Goal: Task Accomplishment & Management: Manage account settings

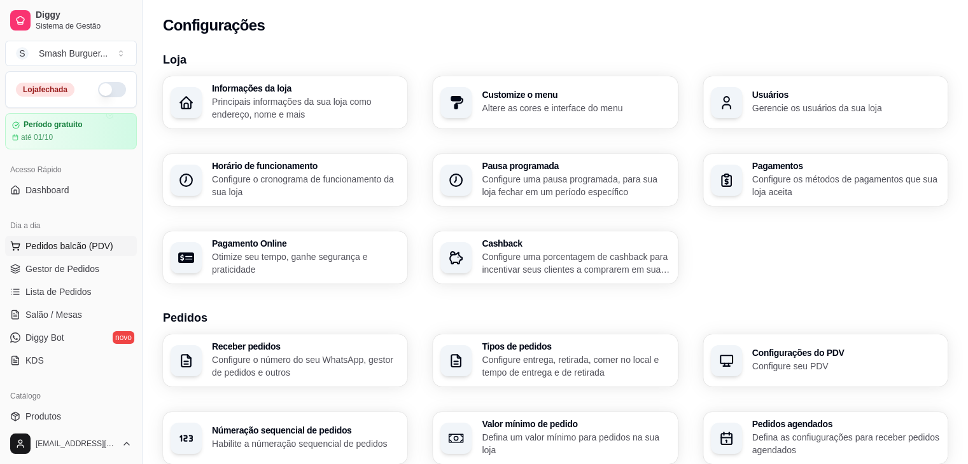
click at [41, 251] on span "Pedidos balcão (PDV)" at bounding box center [69, 246] width 88 height 13
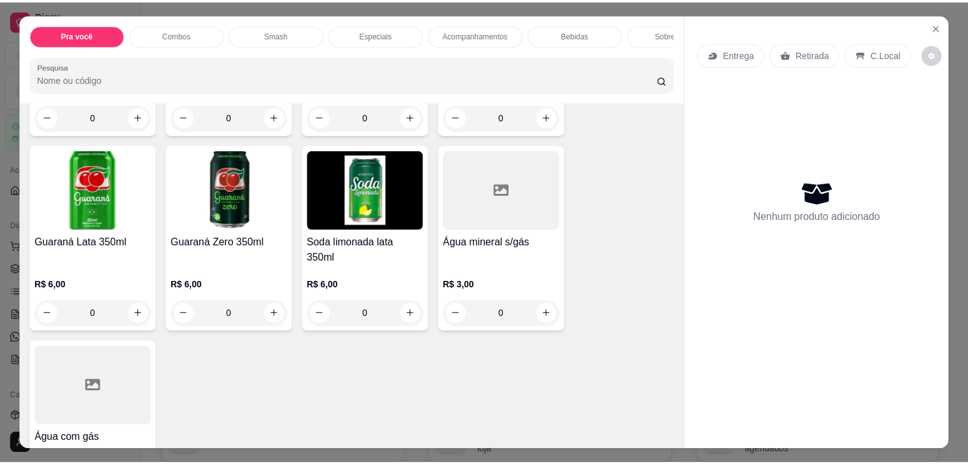
scroll to position [1828, 0]
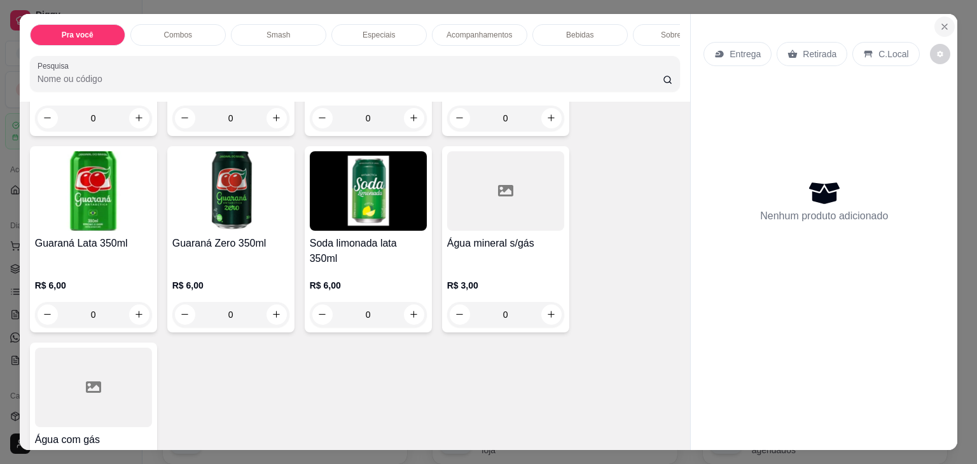
click at [940, 23] on icon "Close" at bounding box center [945, 27] width 10 height 10
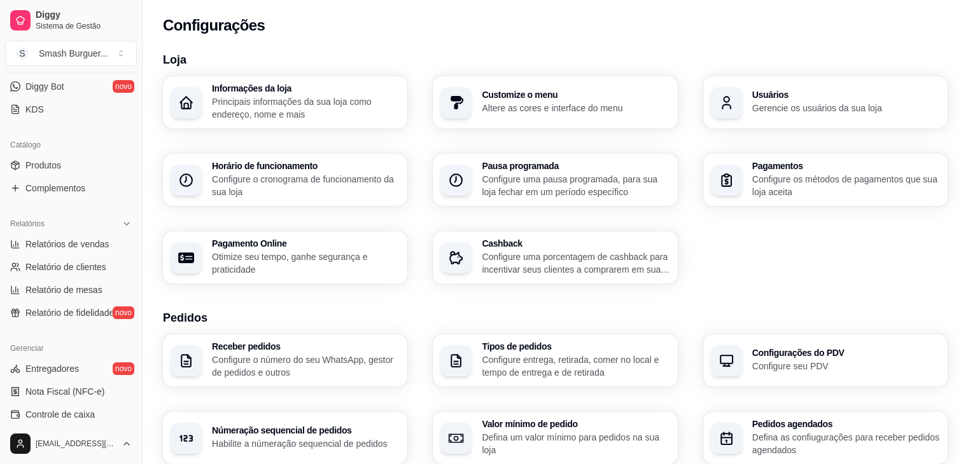
scroll to position [267, 0]
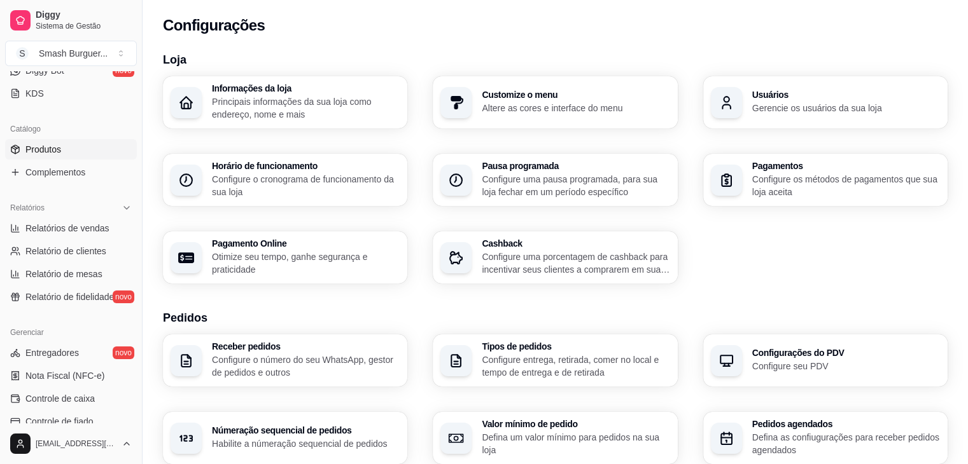
click at [62, 156] on link "Produtos" at bounding box center [71, 149] width 132 height 20
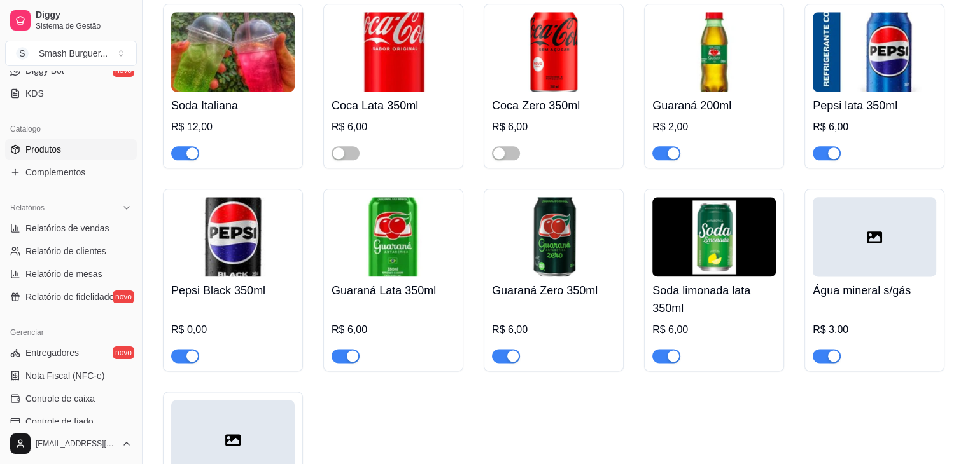
scroll to position [1974, 0]
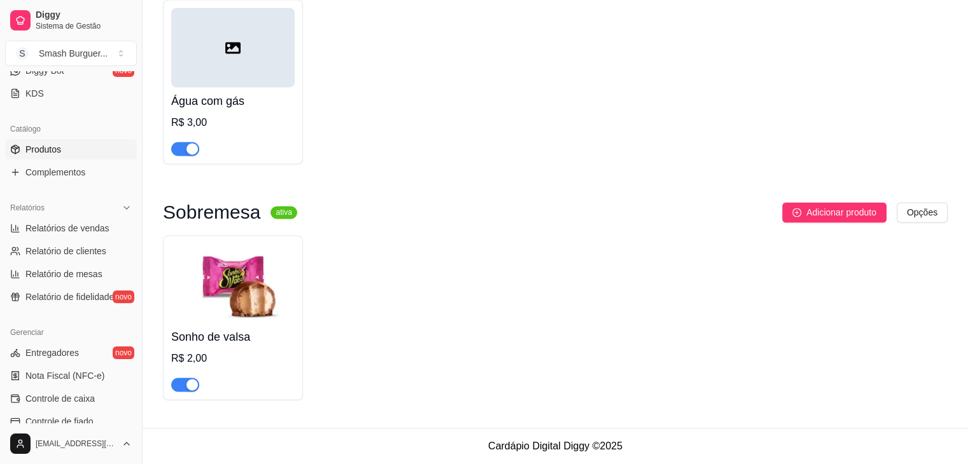
click at [181, 393] on div "Sonho de valsa R$ 2,00" at bounding box center [233, 317] width 140 height 165
click at [277, 210] on sup "ativa" at bounding box center [283, 212] width 26 height 13
click at [186, 382] on div "button" at bounding box center [191, 384] width 11 height 11
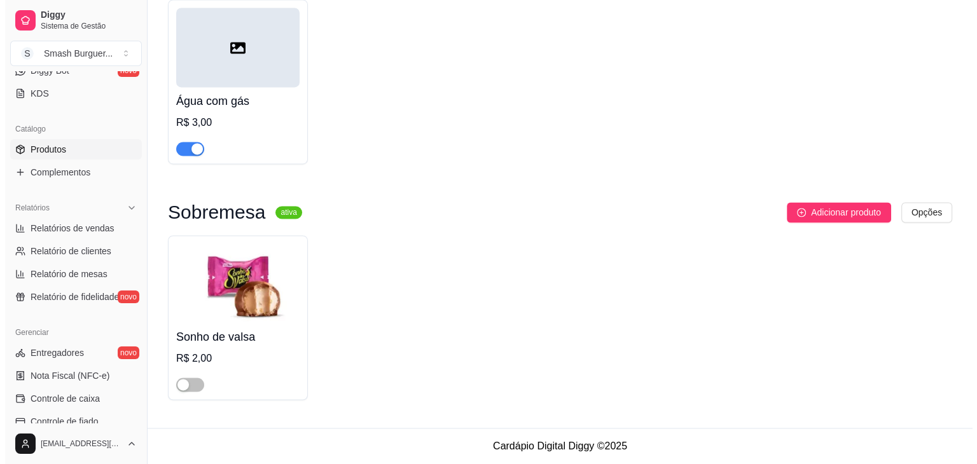
scroll to position [0, 0]
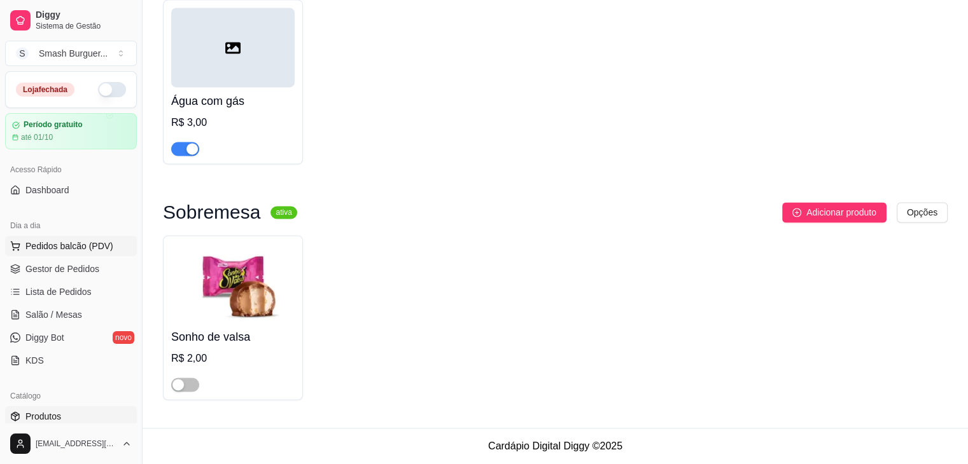
click at [59, 252] on button "Pedidos balcão (PDV)" at bounding box center [71, 246] width 132 height 20
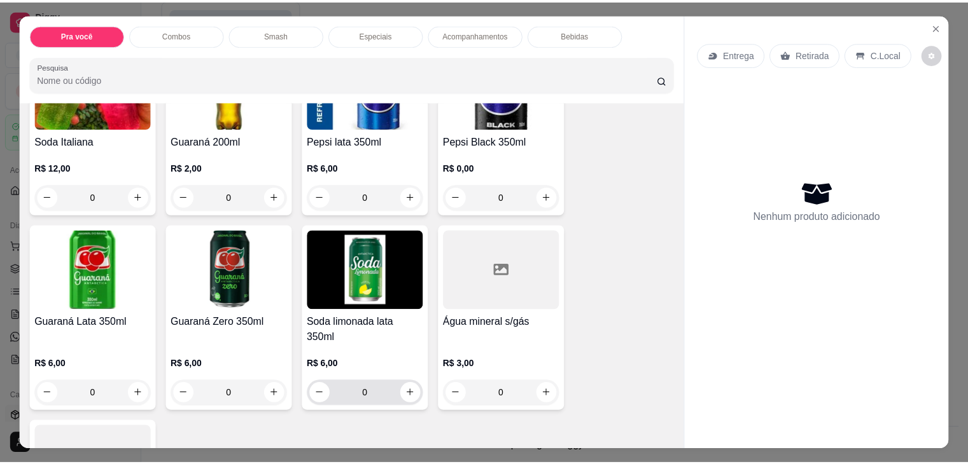
scroll to position [1748, 0]
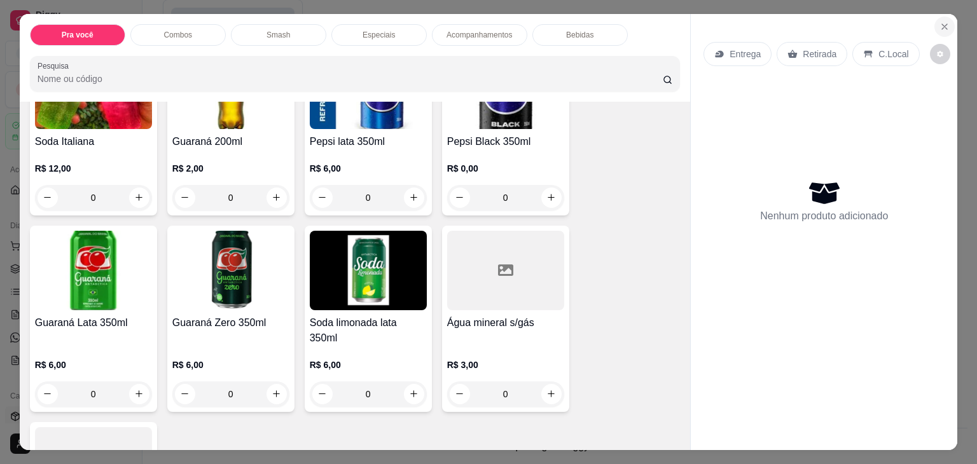
click at [940, 22] on icon "Close" at bounding box center [945, 27] width 10 height 10
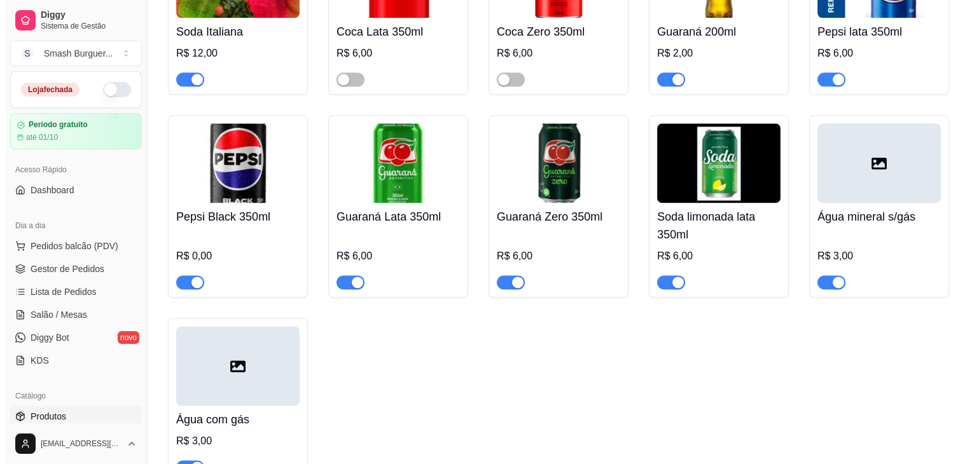
scroll to position [1645, 0]
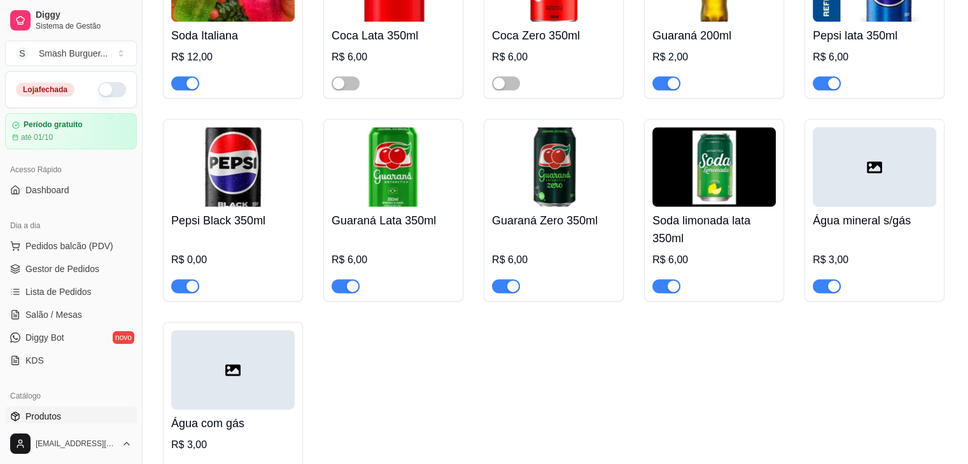
click at [721, 174] on img at bounding box center [713, 167] width 123 height 80
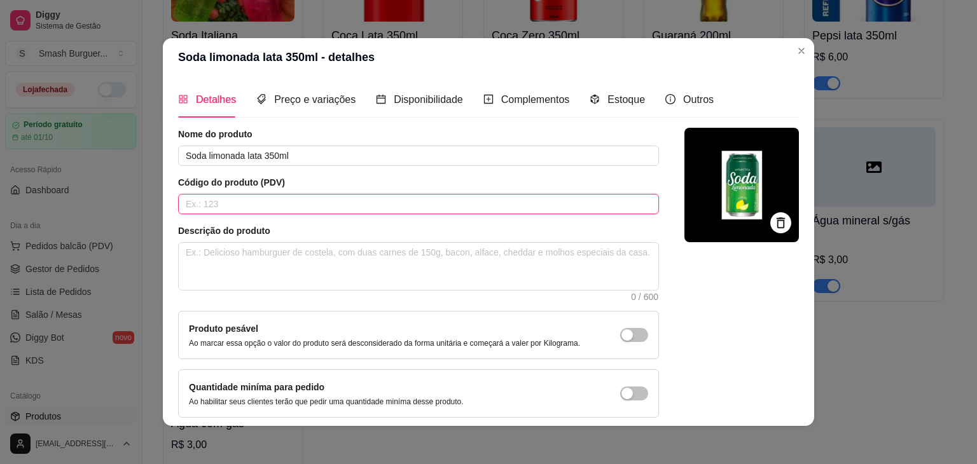
drag, startPoint x: 517, startPoint y: 213, endPoint x: 501, endPoint y: 204, distance: 18.5
click at [517, 213] on input "text" at bounding box center [418, 204] width 481 height 20
click at [289, 125] on div "Detalhes Preço e variações Disponibilidade Complementos Estoque Outros Nome do …" at bounding box center [488, 251] width 621 height 340
click at [384, 72] on header "Soda limonada lata 350ml - detalhes" at bounding box center [488, 57] width 651 height 38
click at [723, 191] on img at bounding box center [742, 185] width 115 height 115
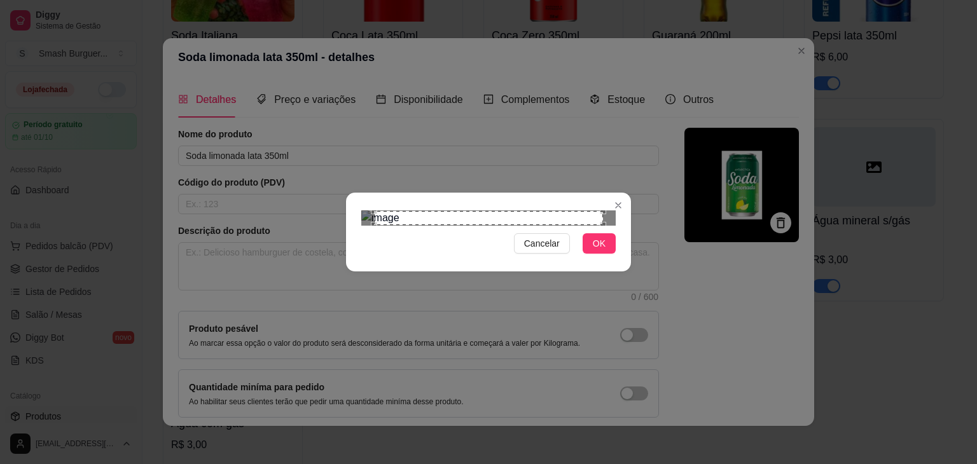
click at [613, 259] on div "Cancelar OK" at bounding box center [488, 231] width 285 height 53
click at [607, 254] on button "OK" at bounding box center [599, 243] width 33 height 20
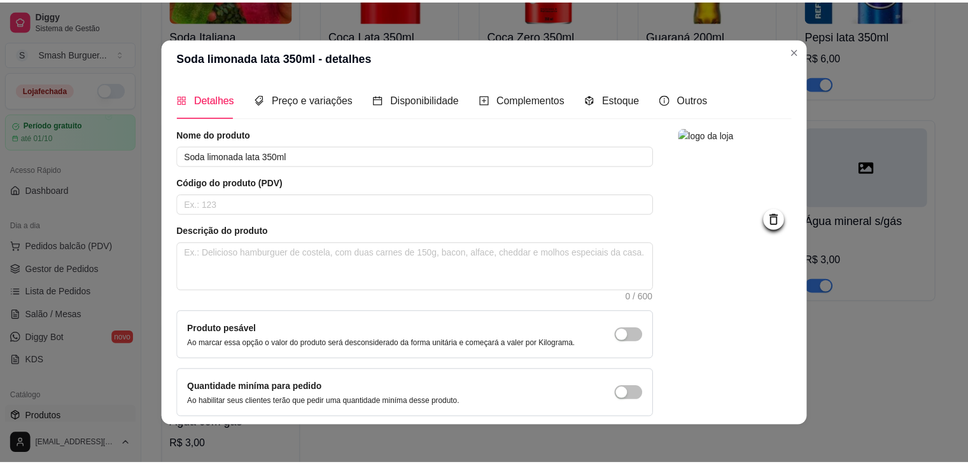
scroll to position [52, 0]
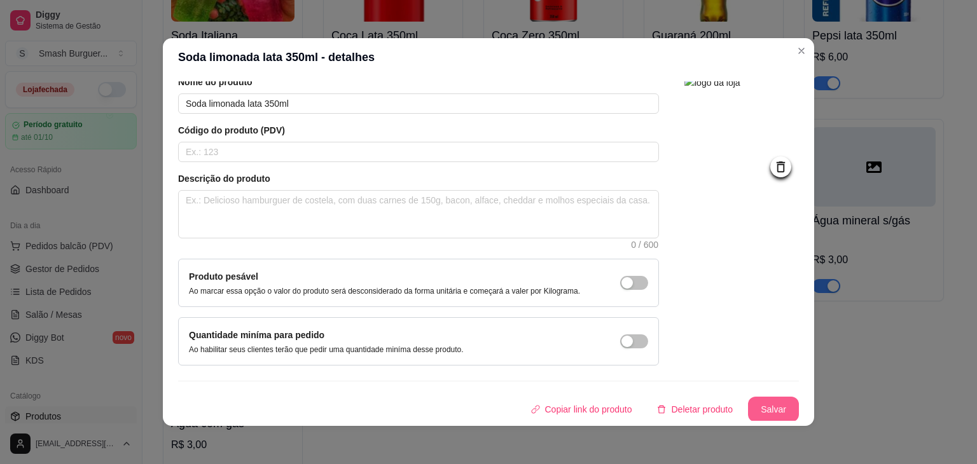
click at [748, 408] on button "Salvar" at bounding box center [773, 409] width 51 height 25
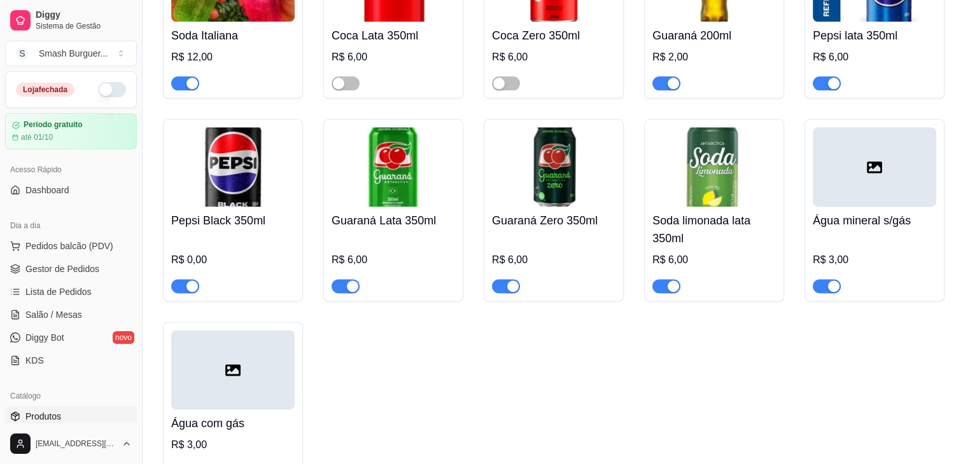
click at [671, 292] on div "button" at bounding box center [672, 286] width 11 height 11
click at [826, 288] on span "button" at bounding box center [826, 286] width 28 height 14
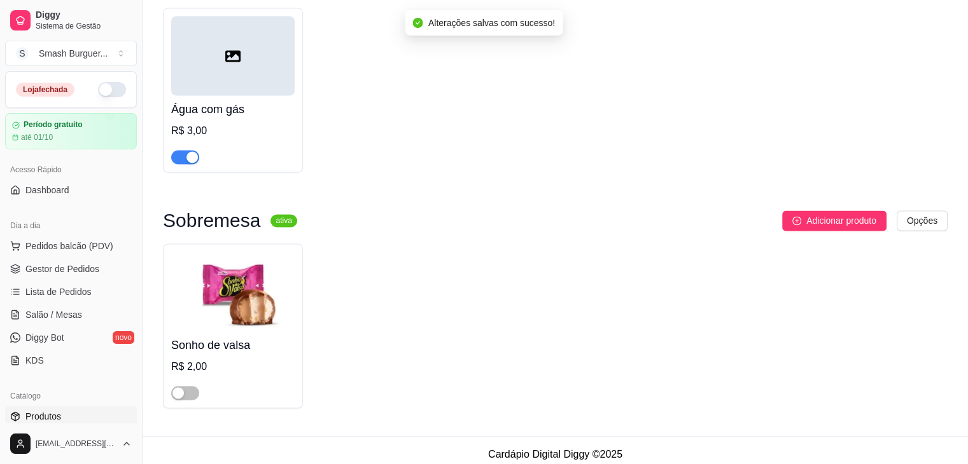
scroll to position [1974, 0]
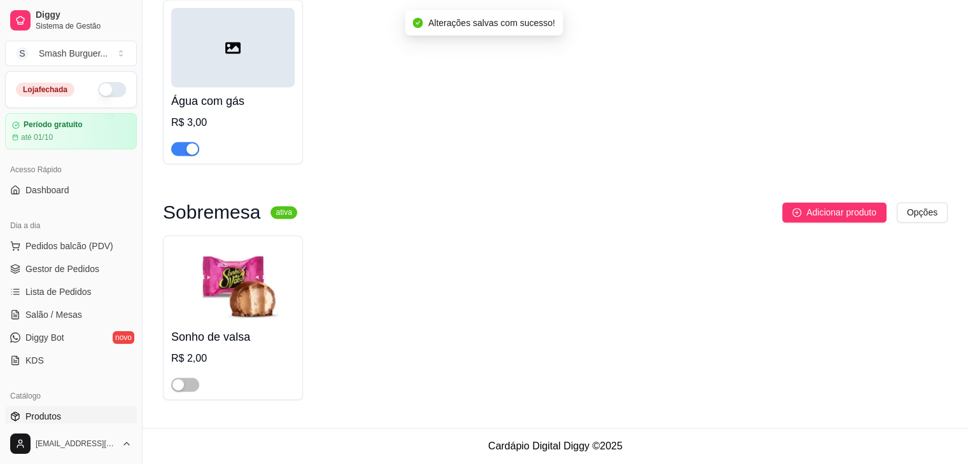
click at [176, 157] on div "Água com gás R$ 3,00" at bounding box center [233, 81] width 140 height 165
click at [176, 146] on span "button" at bounding box center [185, 149] width 28 height 14
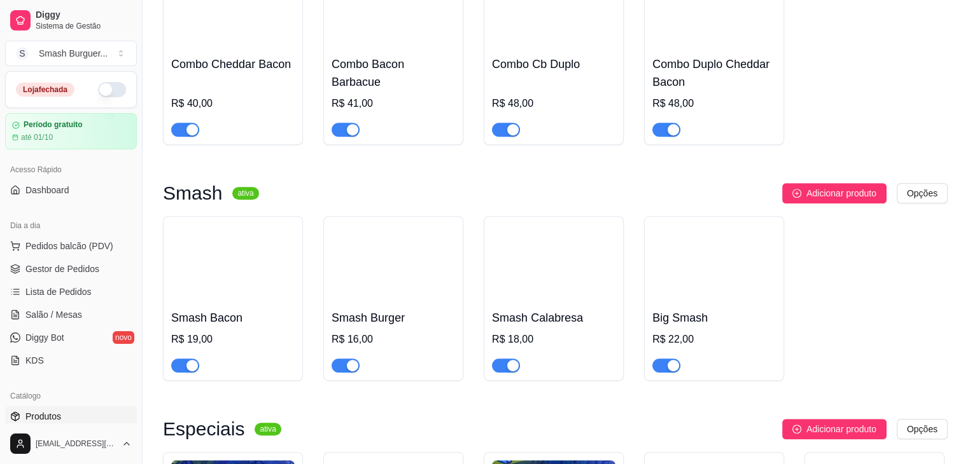
scroll to position [0, 0]
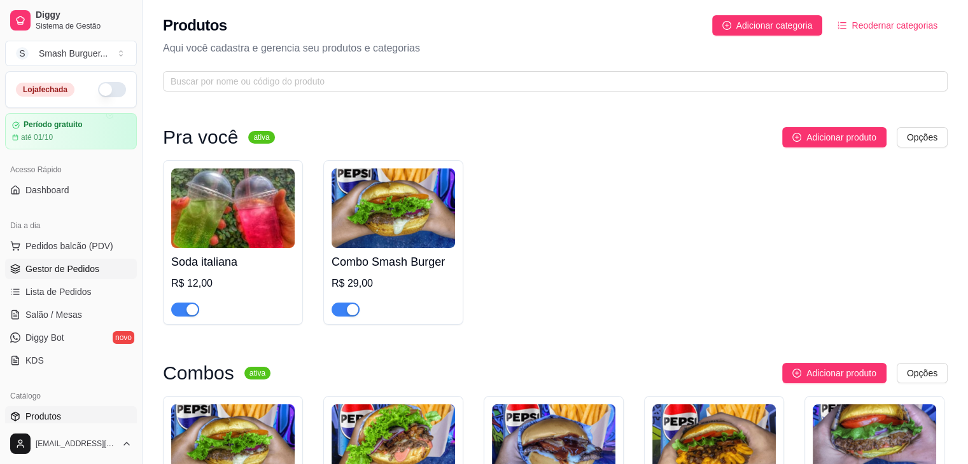
click at [64, 266] on span "Gestor de Pedidos" at bounding box center [62, 269] width 74 height 13
